Goal: Find specific page/section: Find specific page/section

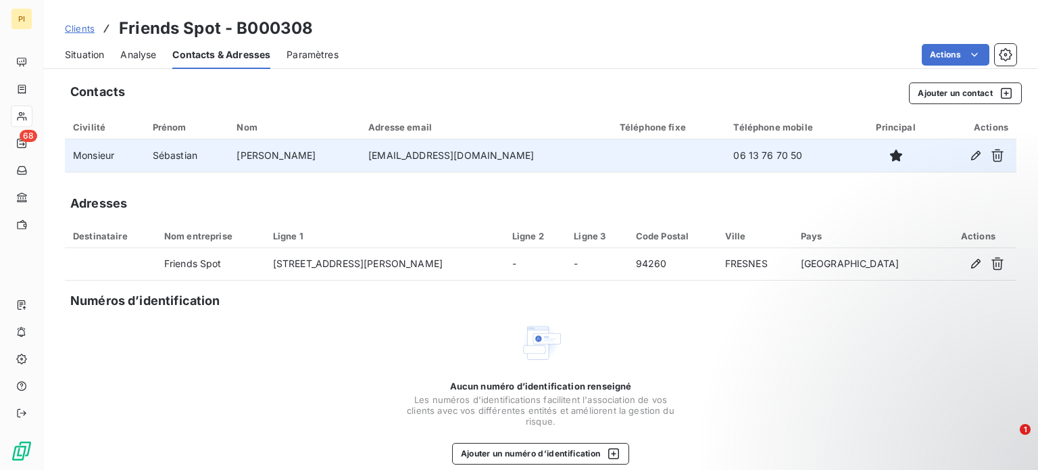
click at [193, 160] on td "Sébastian" at bounding box center [187, 155] width 85 height 32
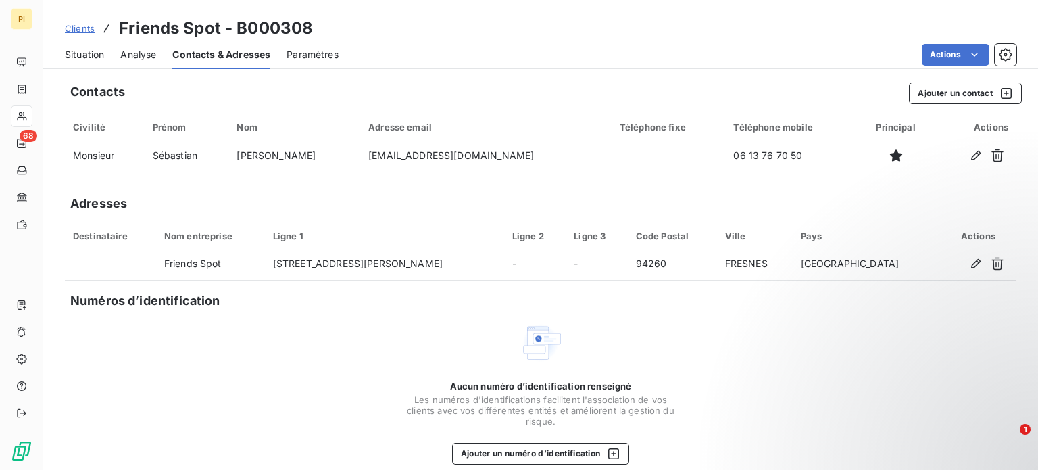
click at [127, 56] on span "Analyse" at bounding box center [138, 55] width 36 height 14
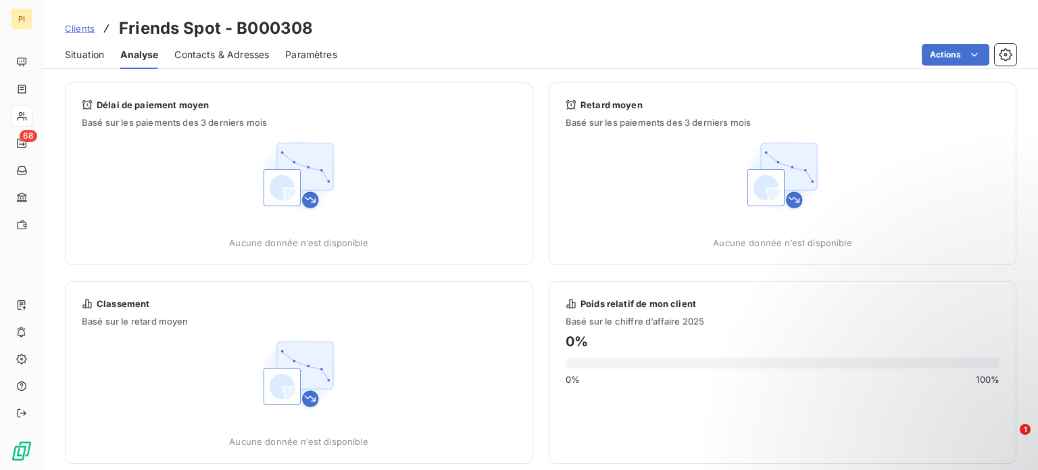
click at [87, 53] on span "Situation" at bounding box center [84, 55] width 39 height 14
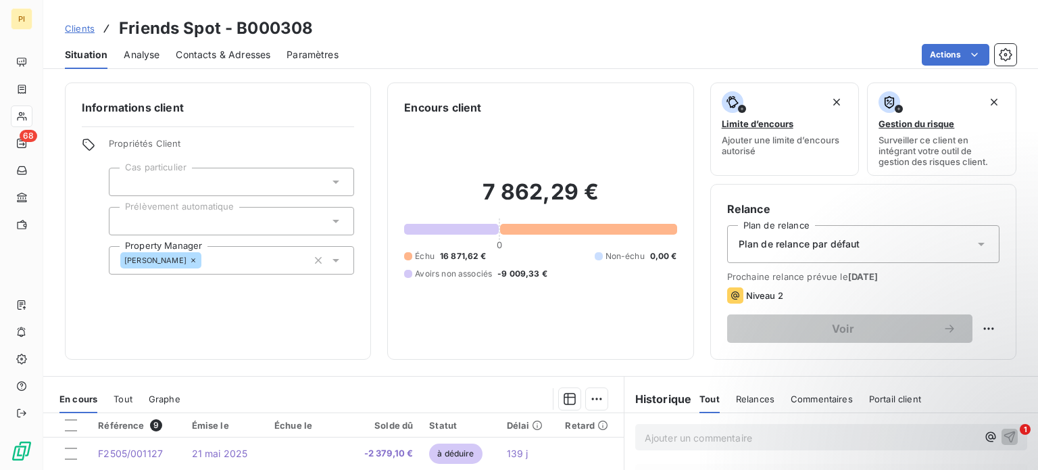
click at [231, 43] on div "Contacts & Adresses" at bounding box center [223, 55] width 95 height 28
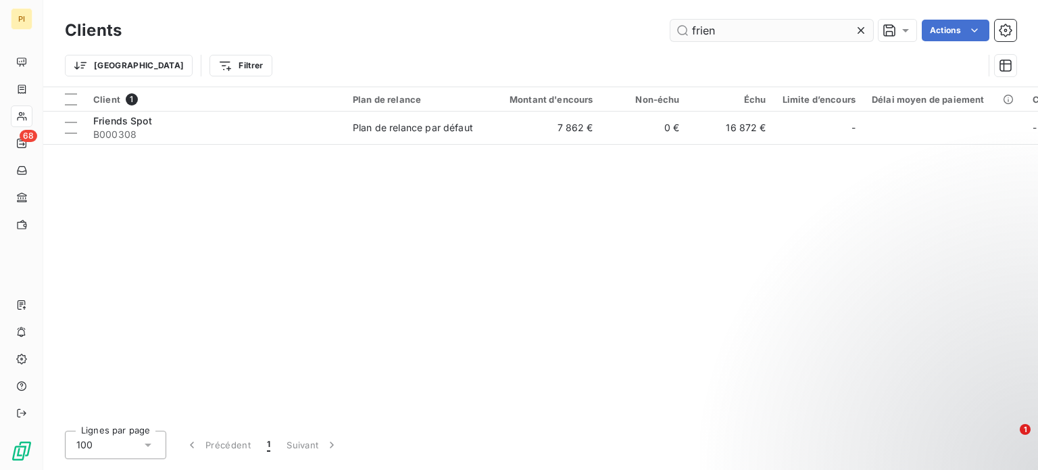
click at [717, 31] on input "frien" at bounding box center [772, 31] width 203 height 22
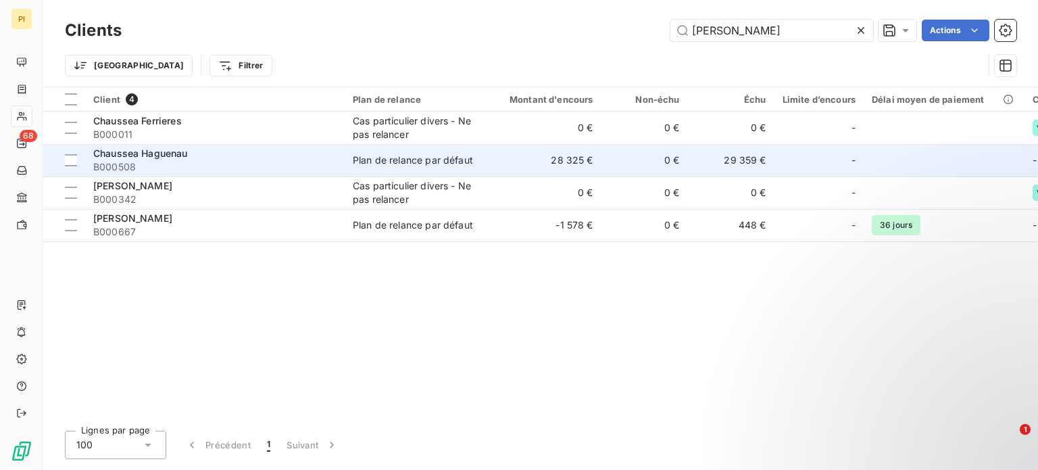
type input "[PERSON_NAME]"
click at [158, 159] on span "Chaussea Haguenau" at bounding box center [140, 152] width 95 height 11
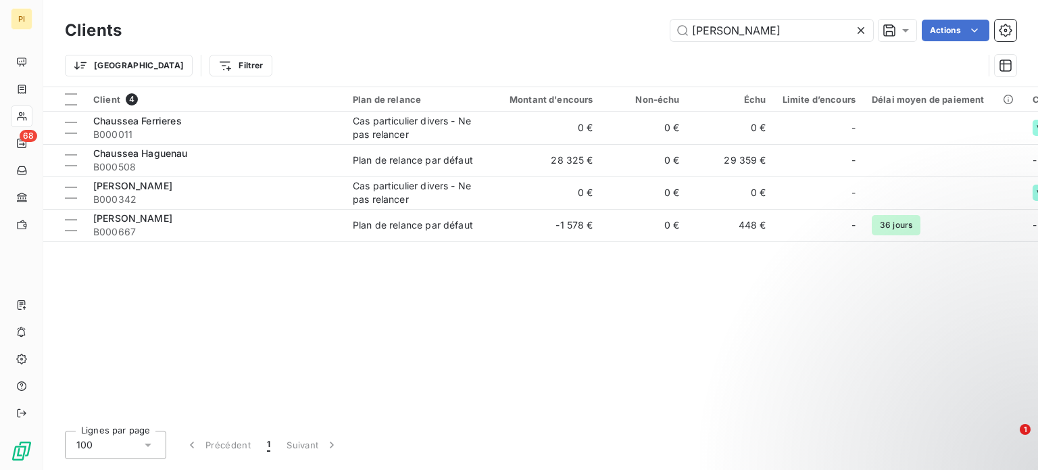
click at [277, 242] on div "Client 4 Plan de relance Montant d'encours Non-échu Échu Limite d’encours Délai…" at bounding box center [540, 253] width 995 height 333
click at [243, 318] on div "Client 4 Plan de relance Montant d'encours Non-échu Échu Limite d’encours Délai…" at bounding box center [540, 253] width 995 height 333
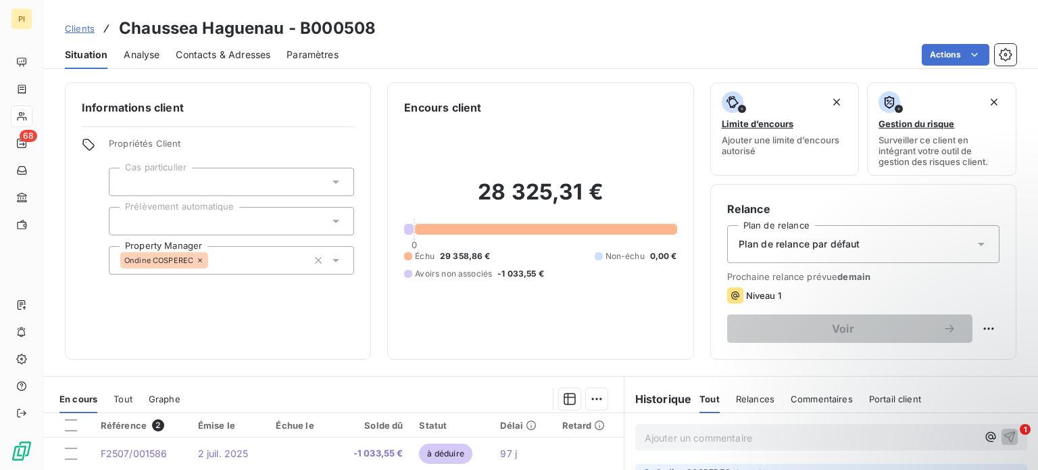
drag, startPoint x: 190, startPoint y: 145, endPoint x: 178, endPoint y: 143, distance: 12.3
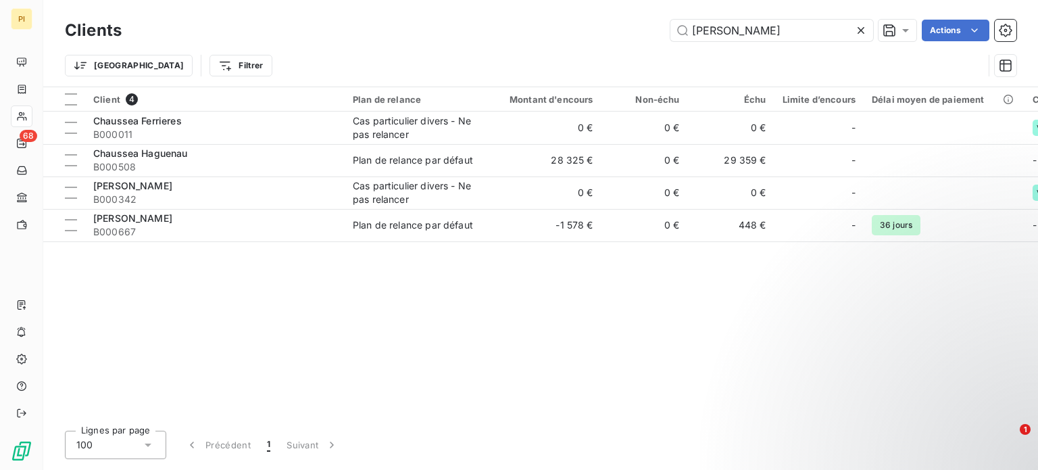
drag, startPoint x: 207, startPoint y: 274, endPoint x: 197, endPoint y: 278, distance: 10.3
